Goal: Navigation & Orientation: Find specific page/section

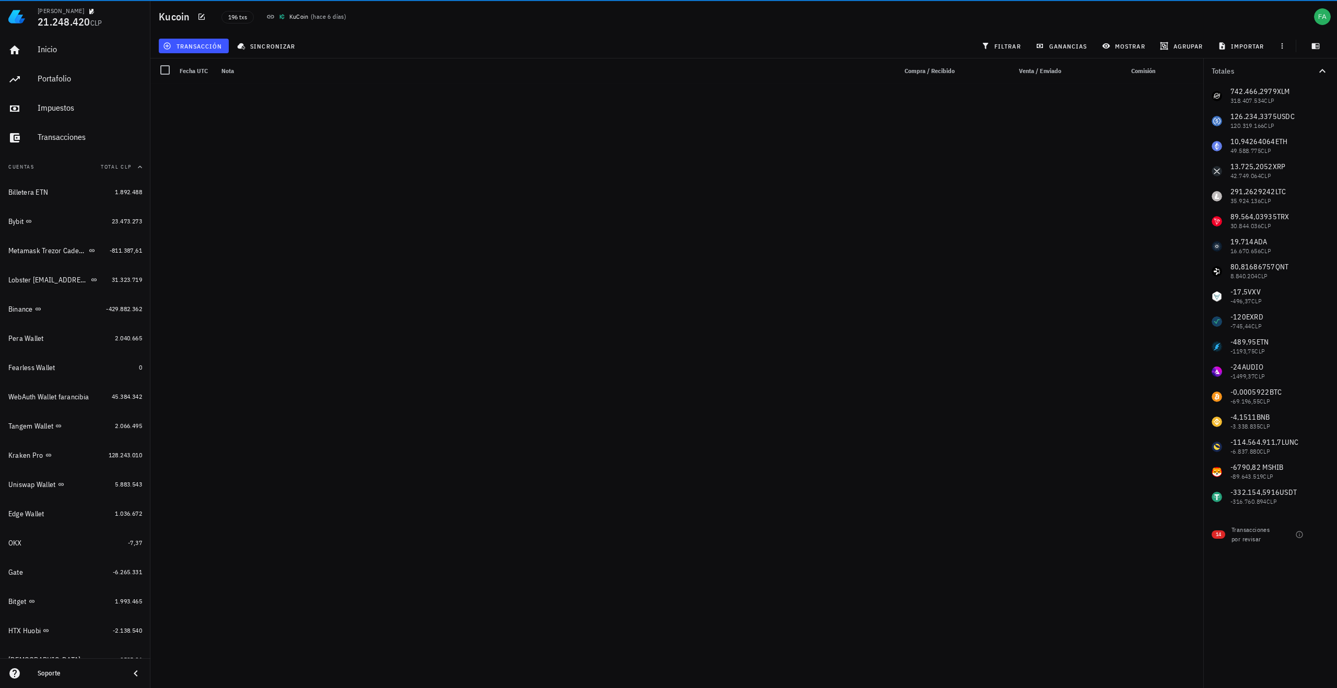
scroll to position [3502, 0]
